Goal: Find specific page/section: Find specific page/section

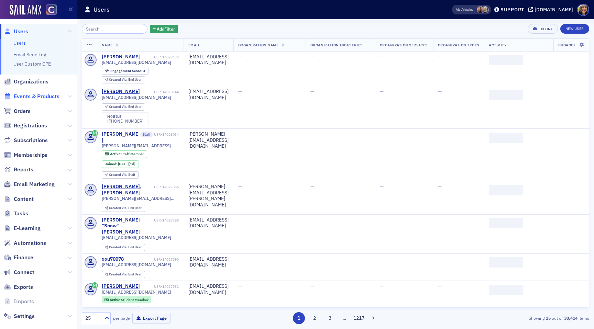
click at [41, 96] on span "Events & Products" at bounding box center [37, 97] width 46 height 8
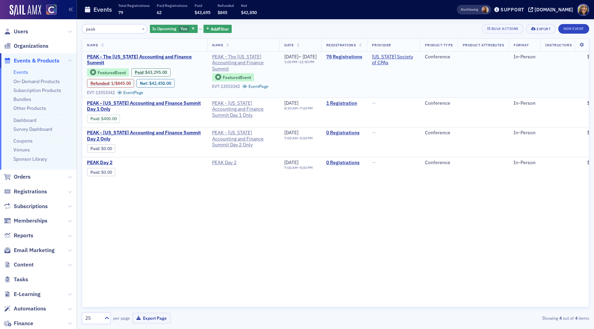
type input "peak"
click at [362, 56] on link "78 Registrations" at bounding box center [344, 57] width 36 height 6
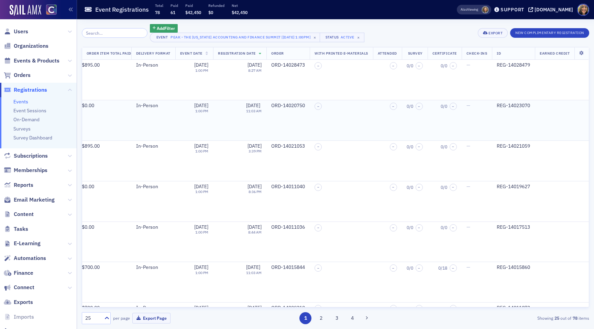
scroll to position [0, 403]
click at [21, 99] on link "Events" at bounding box center [20, 102] width 15 height 6
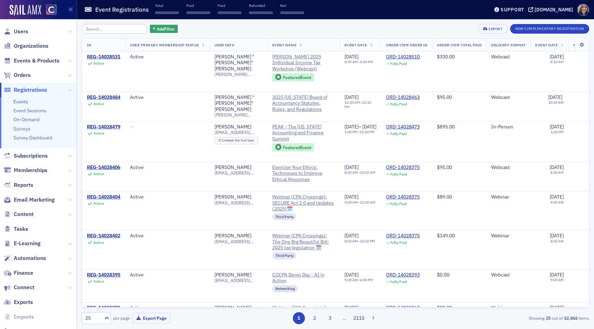
click at [93, 32] on input "search" at bounding box center [115, 29] width 66 height 10
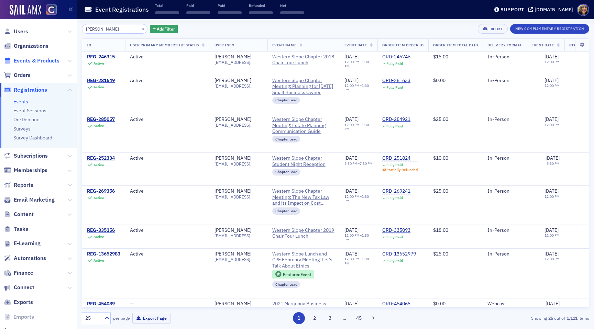
type input "[PERSON_NAME]"
click at [37, 61] on span "Events & Products" at bounding box center [37, 61] width 46 height 8
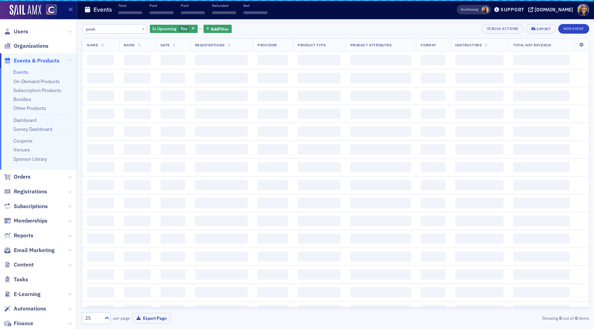
click at [110, 29] on input "peak" at bounding box center [115, 29] width 66 height 10
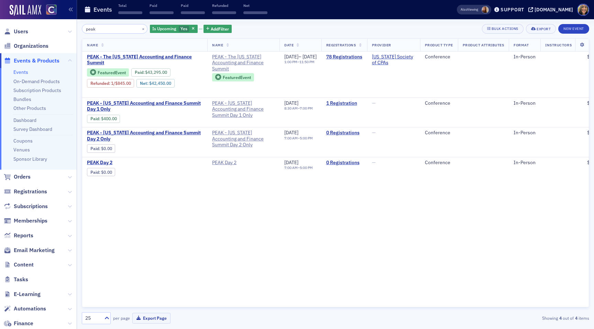
click at [110, 29] on input "peak" at bounding box center [115, 29] width 66 height 10
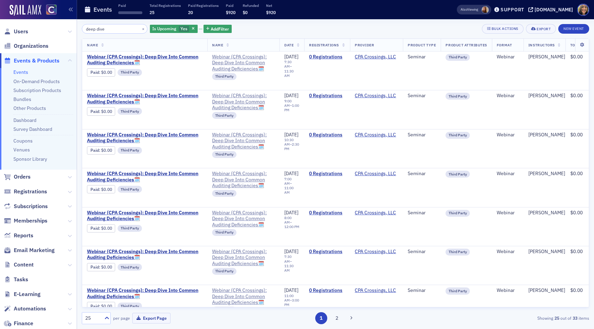
click at [115, 30] on input "deep dive" at bounding box center [115, 29] width 66 height 10
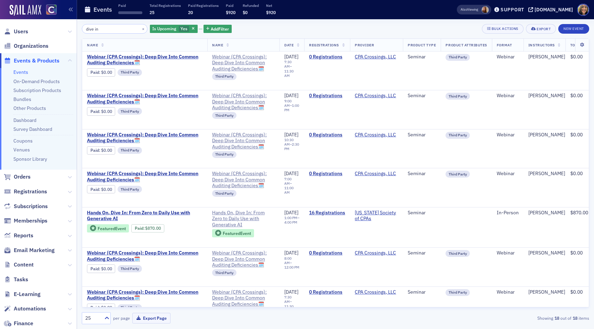
type input "dive in"
click at [26, 250] on span "Email Marketing" at bounding box center [34, 251] width 41 height 8
